Goal: Transaction & Acquisition: Download file/media

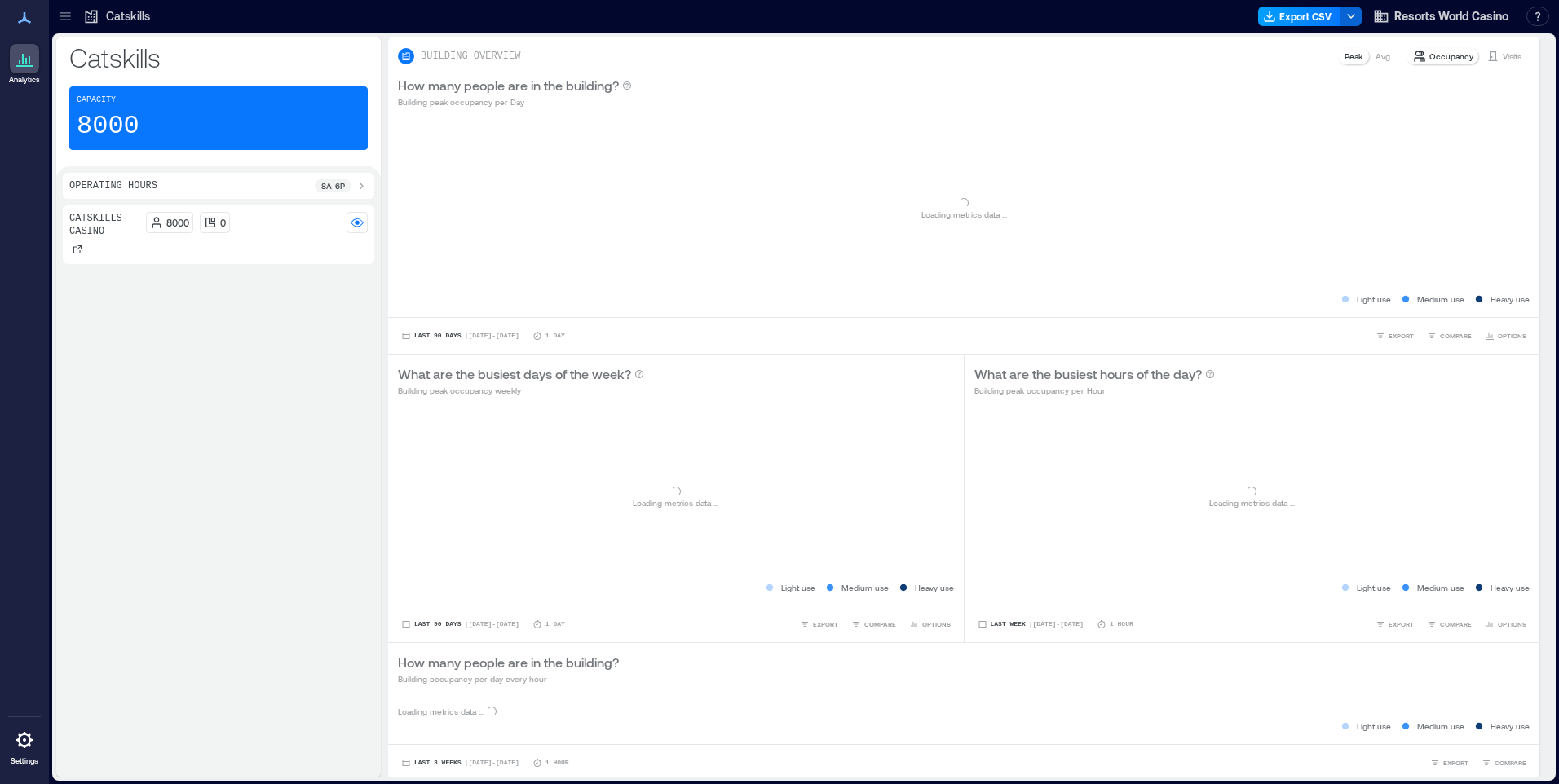
click at [1283, 19] on button "Export CSV" at bounding box center [1299, 17] width 84 height 20
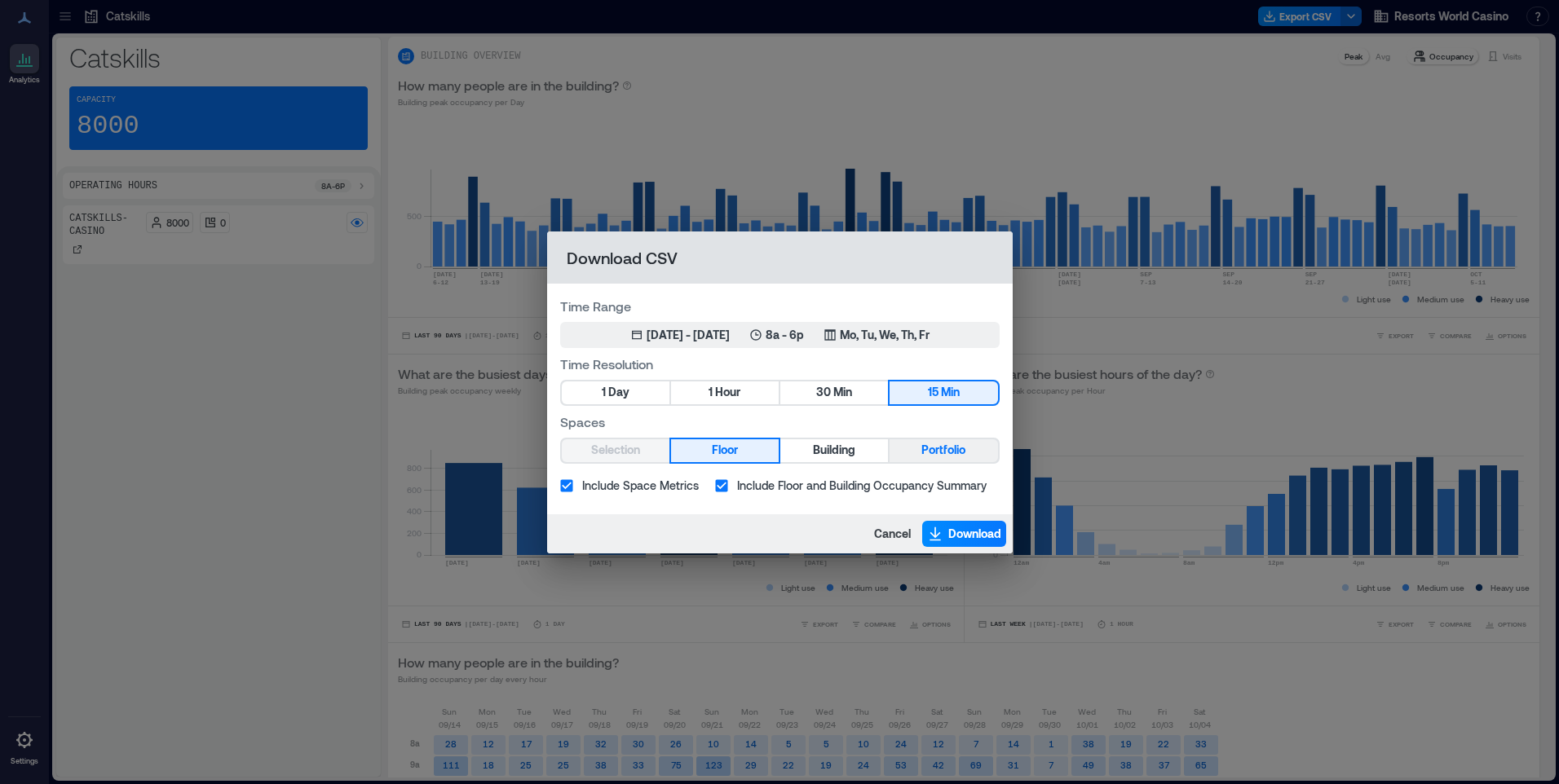
click at [953, 448] on span "Portfolio" at bounding box center [943, 450] width 44 height 21
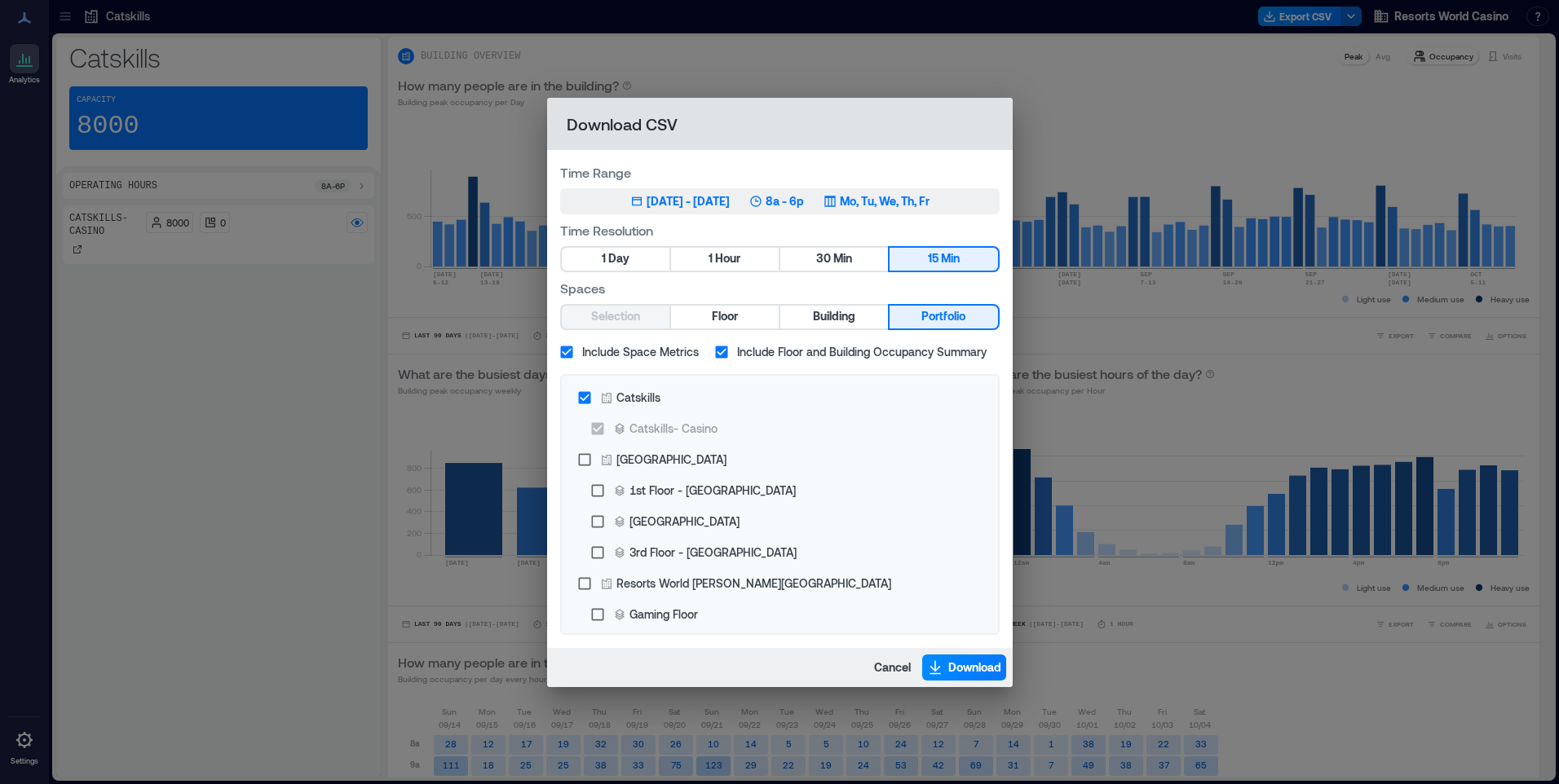
click at [891, 203] on p "Mo, Tu, We, Th, Fr" at bounding box center [885, 202] width 89 height 17
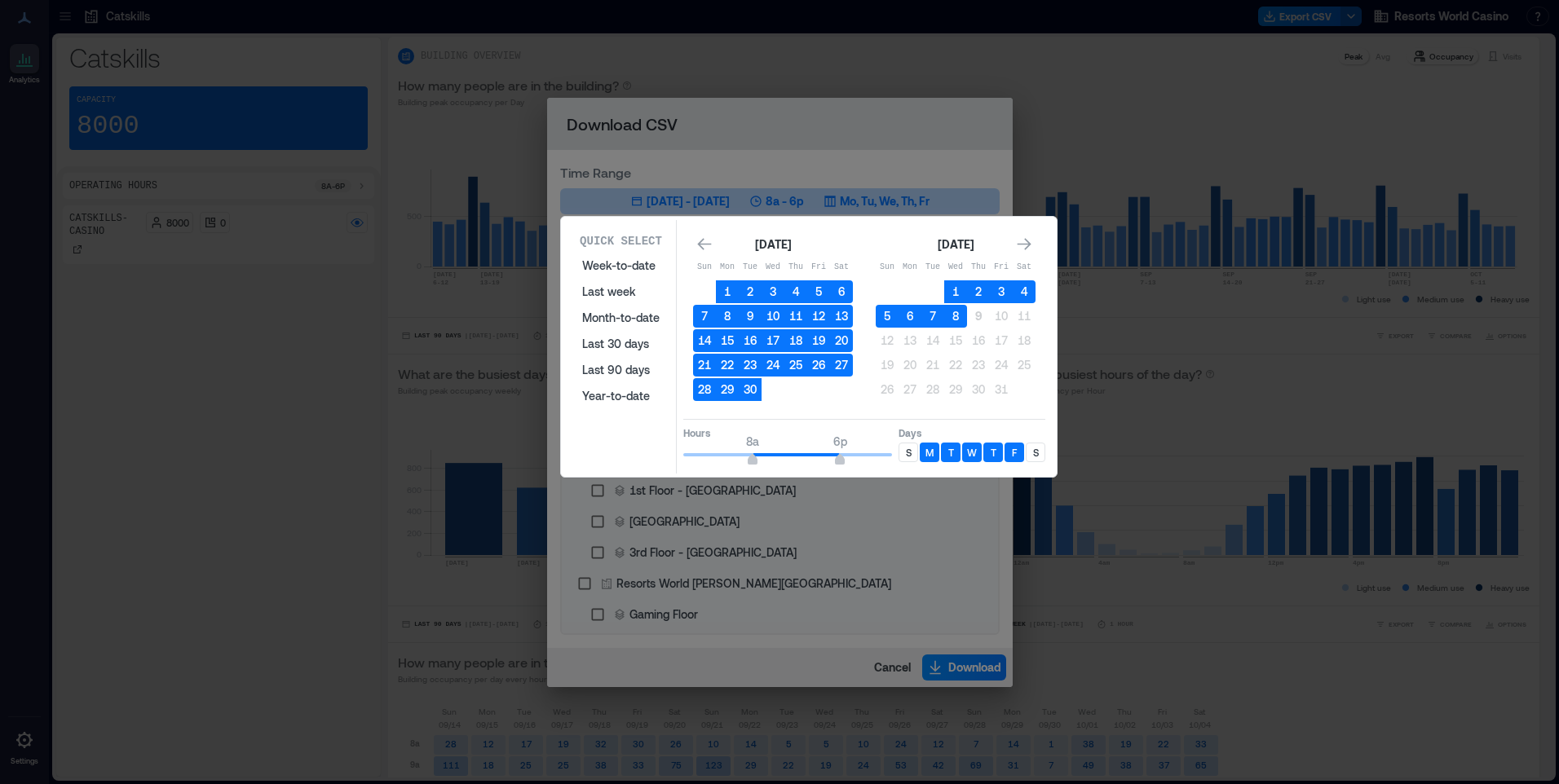
click at [909, 452] on p "S" at bounding box center [909, 452] width 6 height 13
click at [1040, 451] on div "S" at bounding box center [1036, 452] width 20 height 20
click at [958, 318] on button "8" at bounding box center [956, 317] width 23 height 23
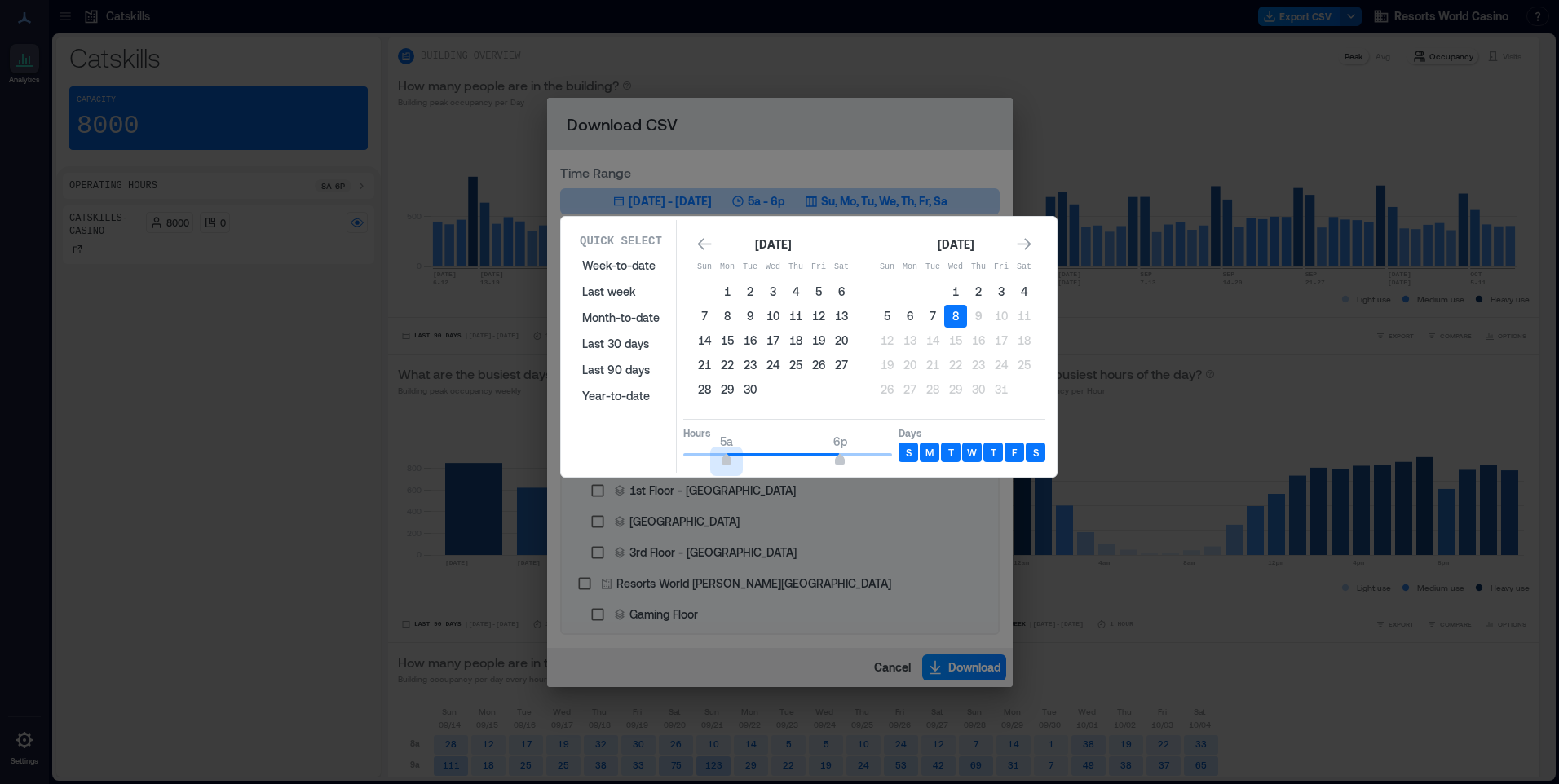
type input "*"
drag, startPoint x: 751, startPoint y: 452, endPoint x: 736, endPoint y: 460, distance: 17.0
click at [736, 460] on span "6a" at bounding box center [736, 461] width 10 height 7
type input "**"
drag, startPoint x: 838, startPoint y: 456, endPoint x: 898, endPoint y: 454, distance: 60.0
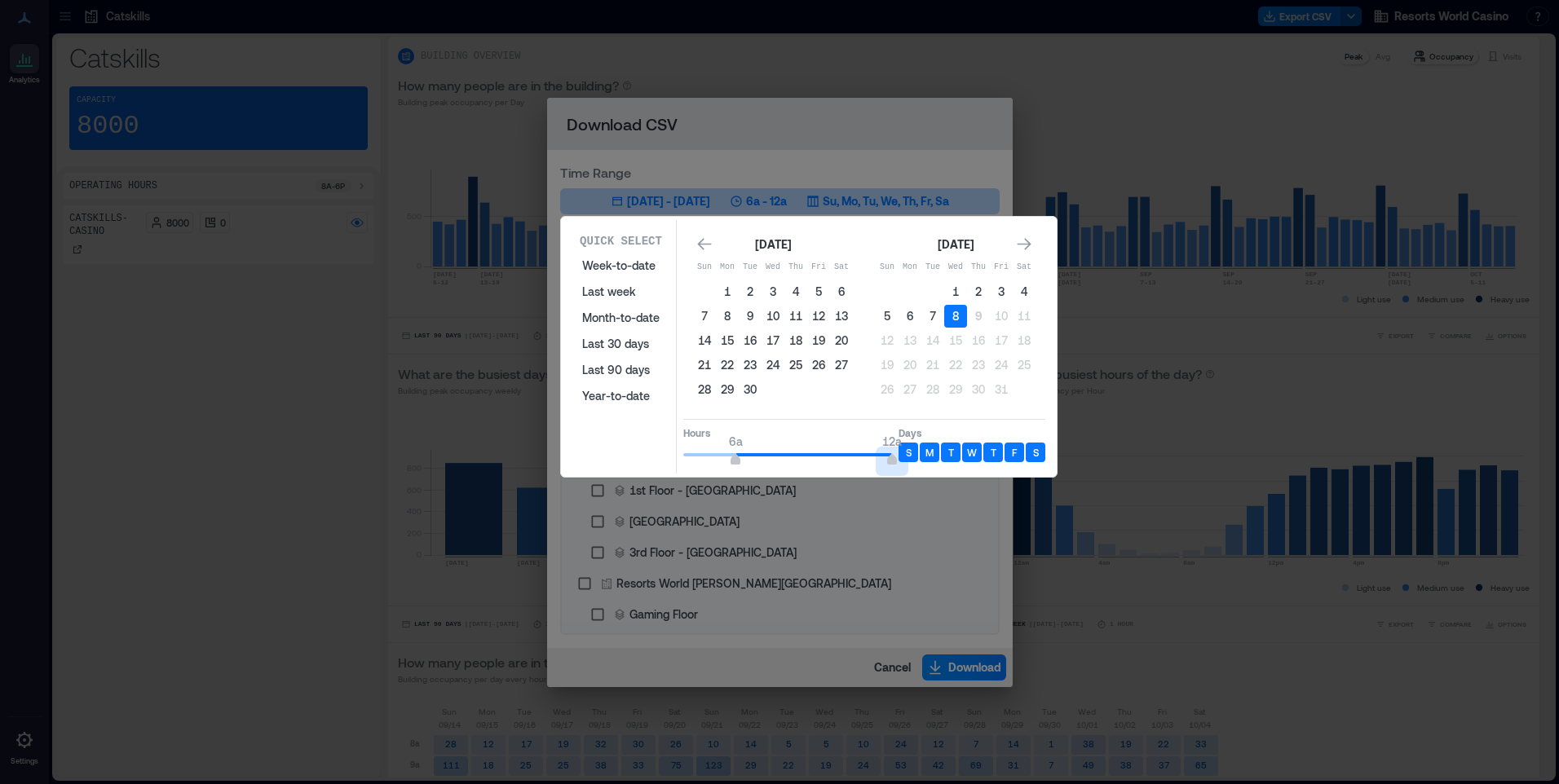
click at [898, 454] on div "Hours 6a 12a Days S M T W T F S" at bounding box center [864, 442] width 362 height 48
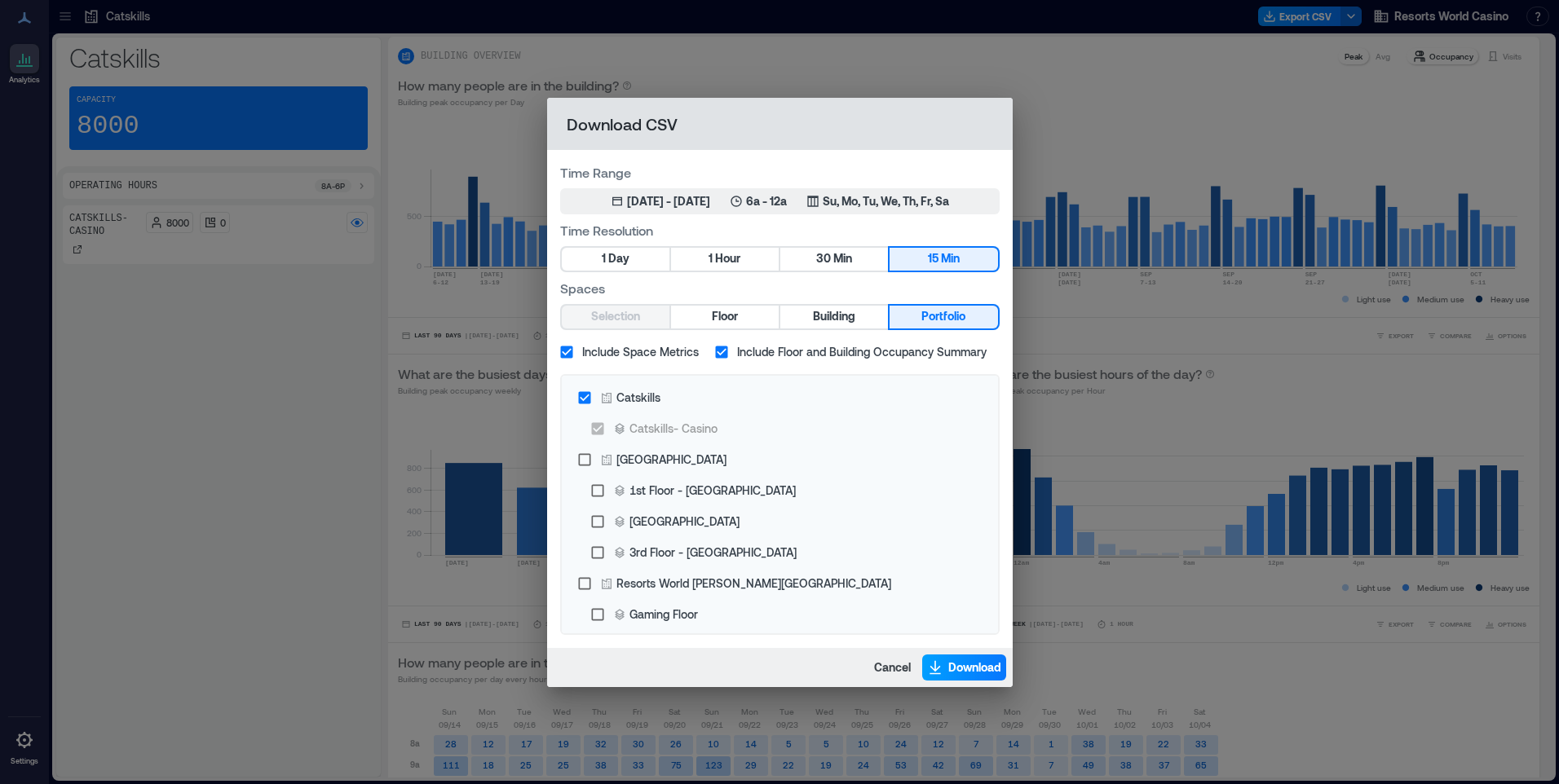
click at [959, 663] on span "Download" at bounding box center [975, 667] width 53 height 17
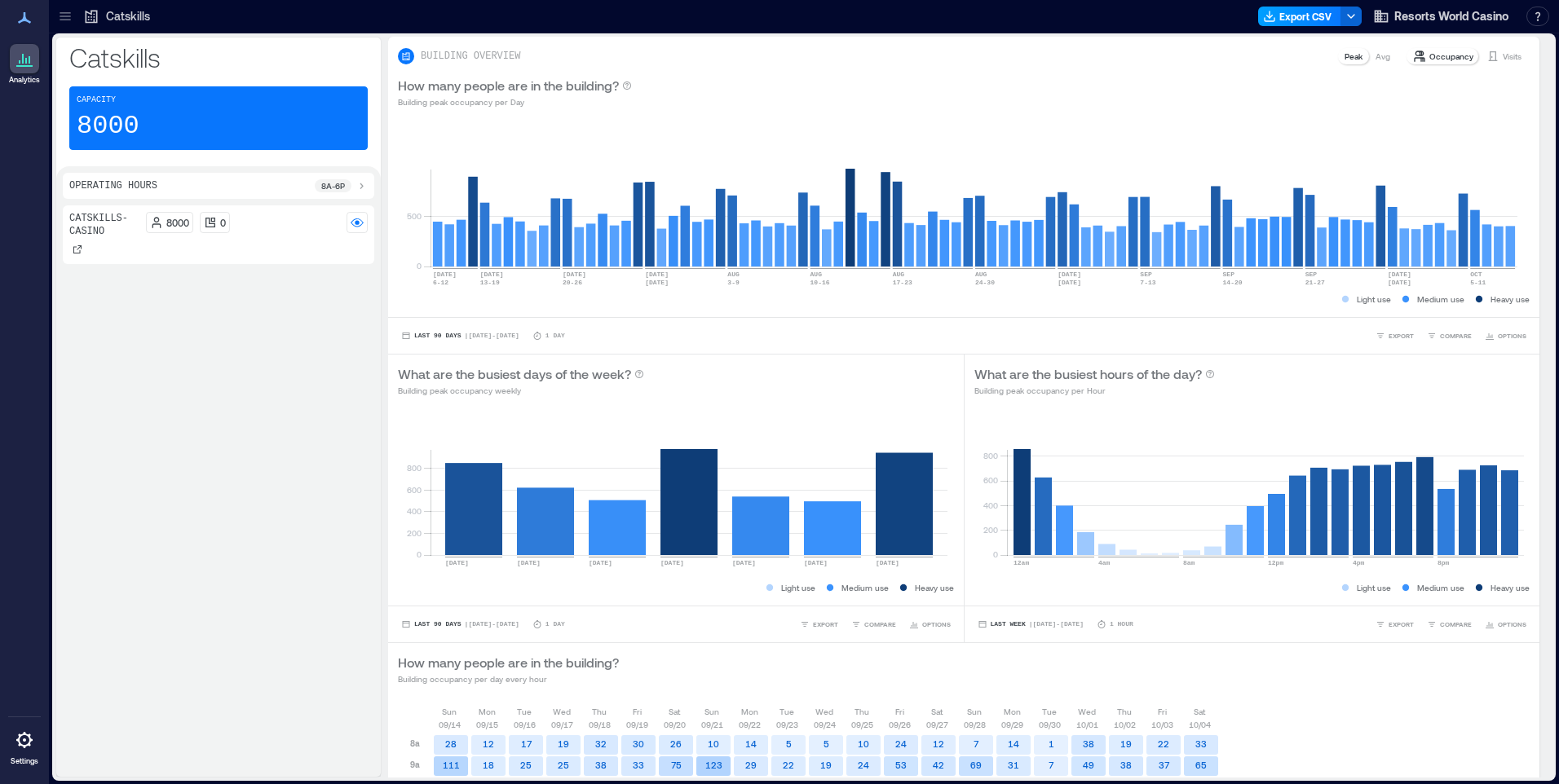
click at [1311, 17] on button "Export CSV" at bounding box center [1299, 17] width 84 height 20
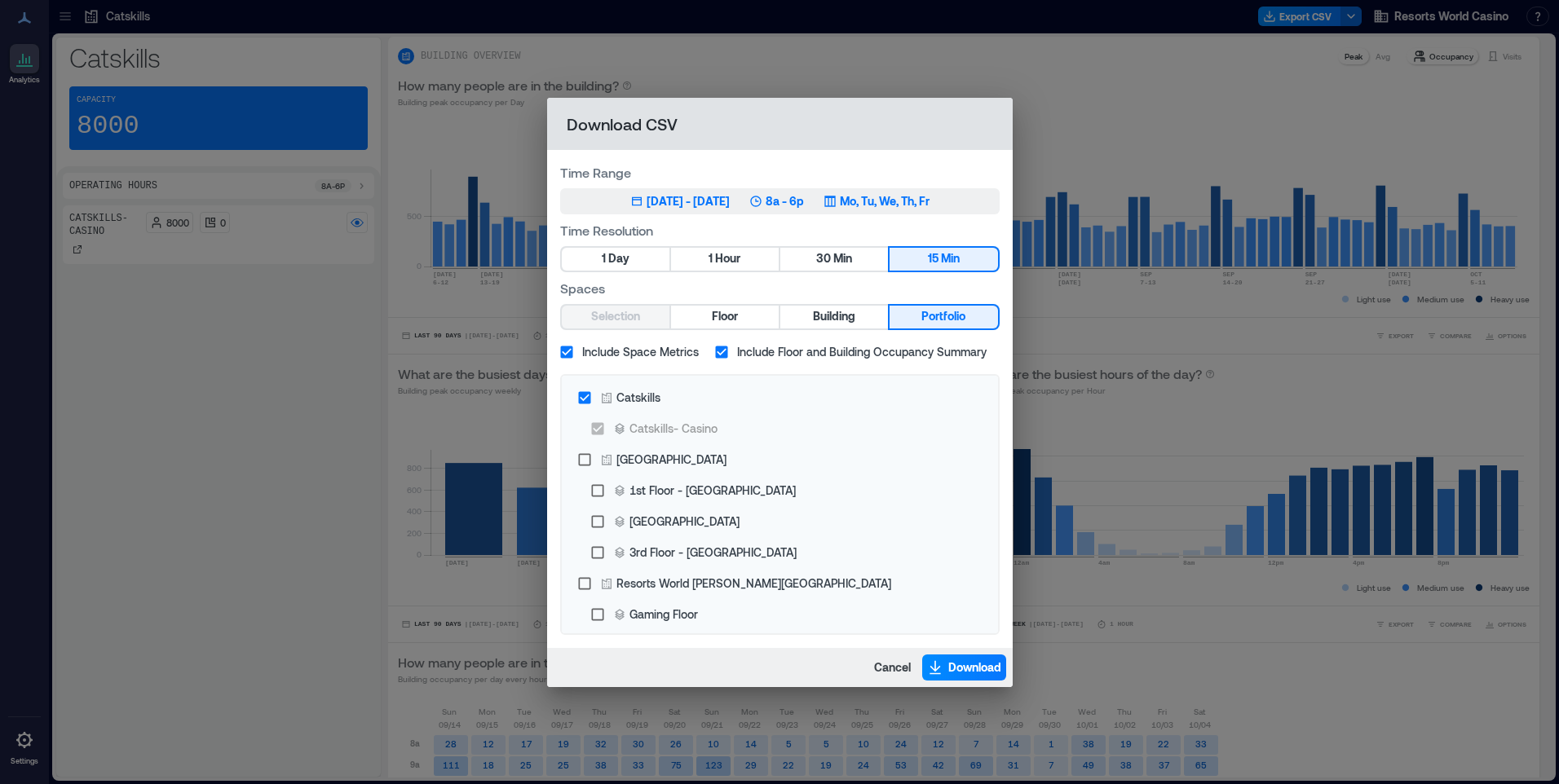
click at [861, 198] on p "Mo, Tu, We, Th, Fr" at bounding box center [885, 202] width 89 height 17
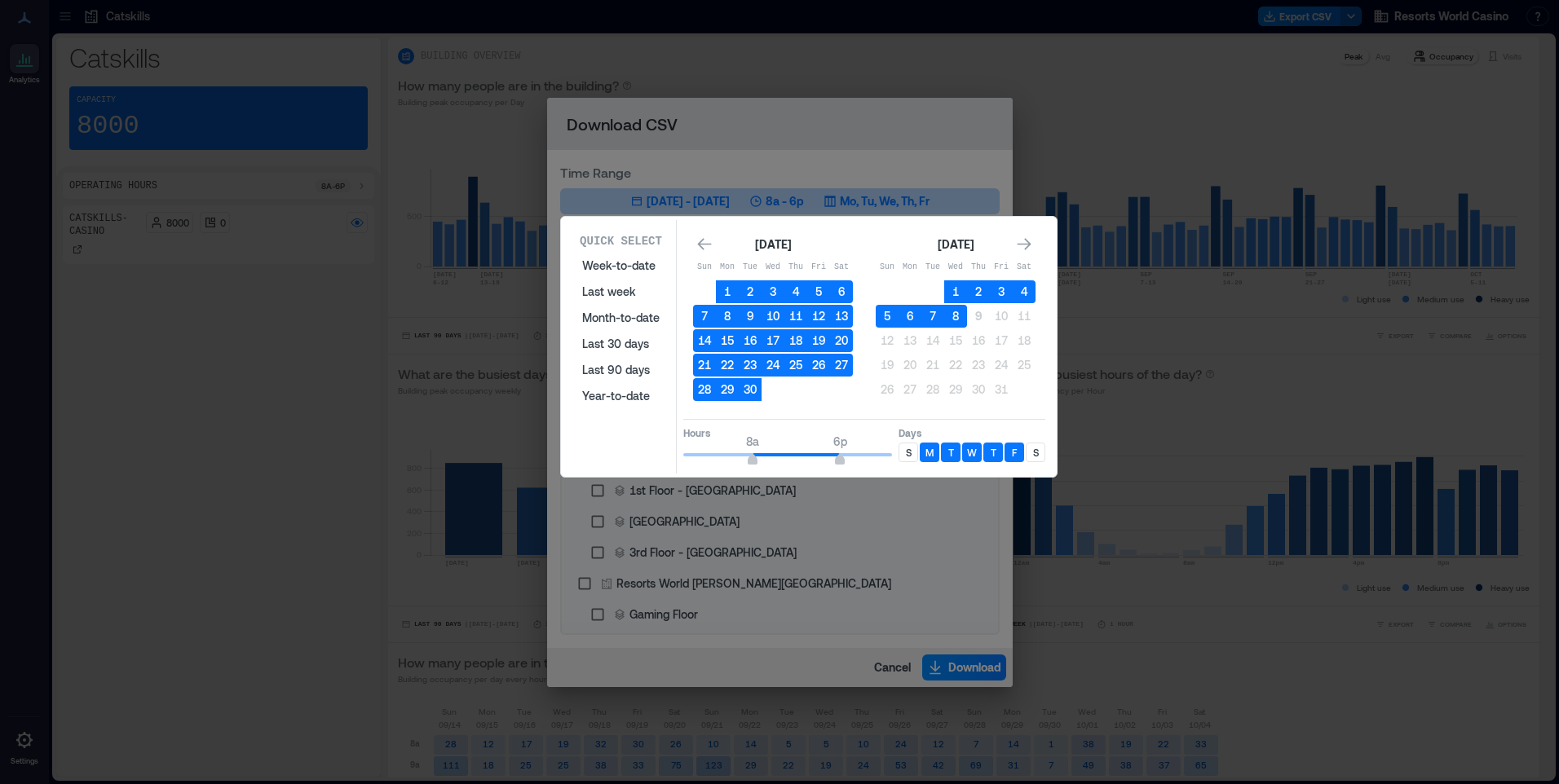
click at [914, 449] on div "S" at bounding box center [909, 452] width 20 height 20
click at [1042, 457] on div "S" at bounding box center [1036, 452] width 20 height 20
click at [959, 314] on button "8" at bounding box center [956, 317] width 23 height 23
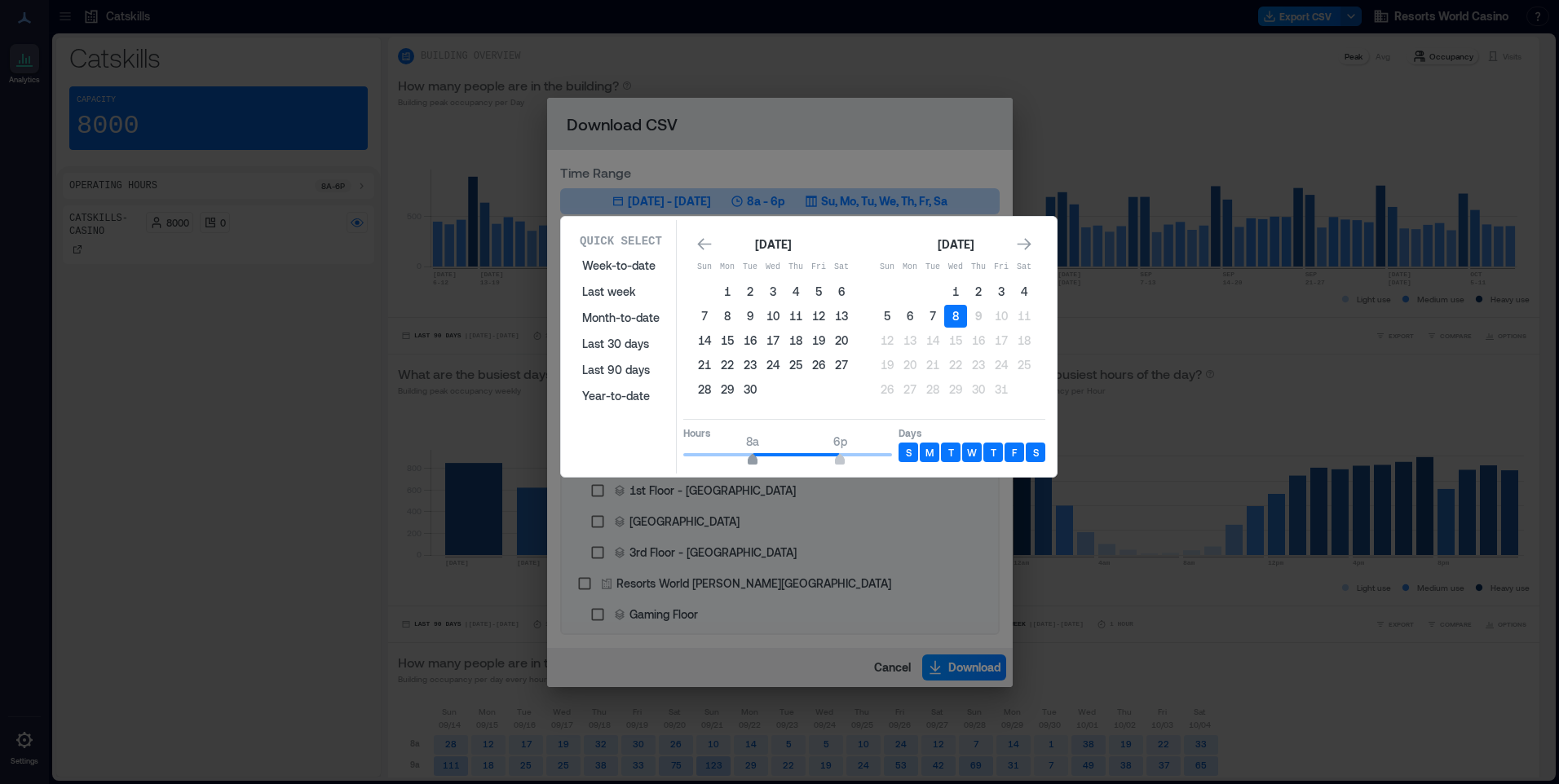
type input "*"
drag, startPoint x: 701, startPoint y: 457, endPoint x: 661, endPoint y: 457, distance: 40.0
click at [661, 457] on div "Quick Select Week-to-date Last week Month-to-date Last 30 days Last 90 days Yea…" at bounding box center [808, 347] width 486 height 253
type input "*"
drag, startPoint x: 834, startPoint y: 454, endPoint x: 732, endPoint y: 466, distance: 102.7
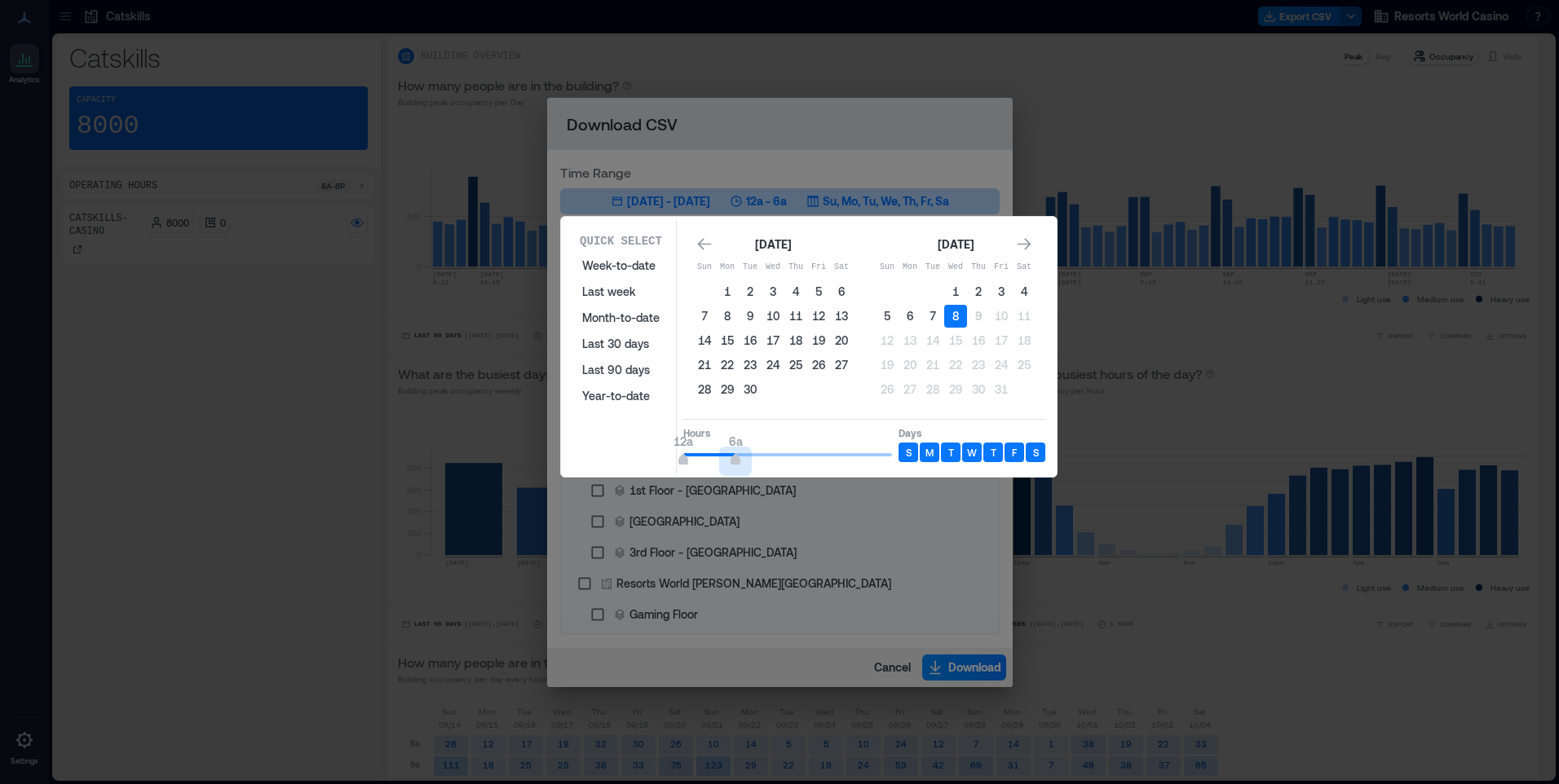
click at [732, 466] on span "12a 6a" at bounding box center [788, 455] width 209 height 25
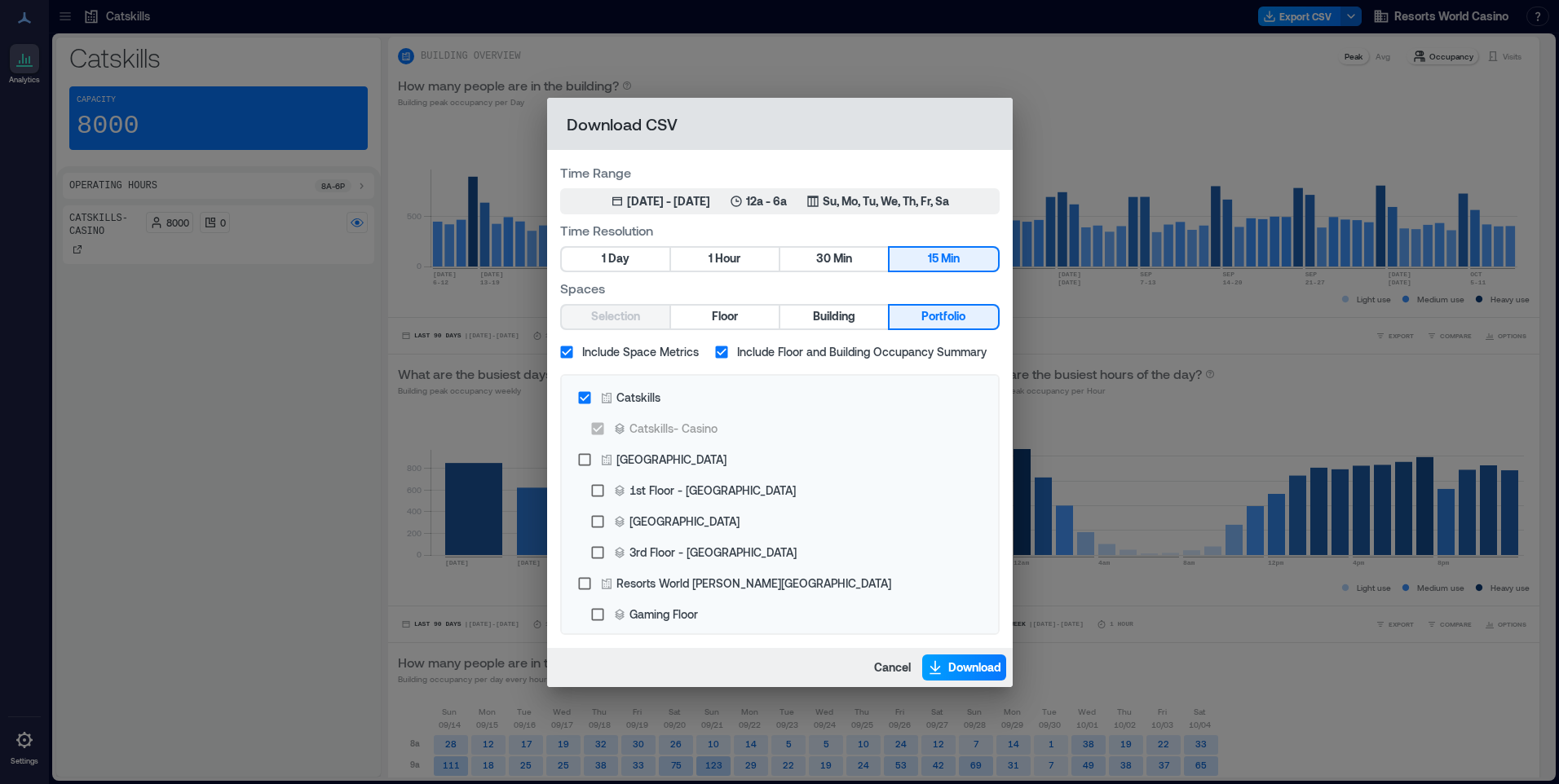
click at [961, 678] on button "Download" at bounding box center [963, 667] width 84 height 26
